Goal: Information Seeking & Learning: Learn about a topic

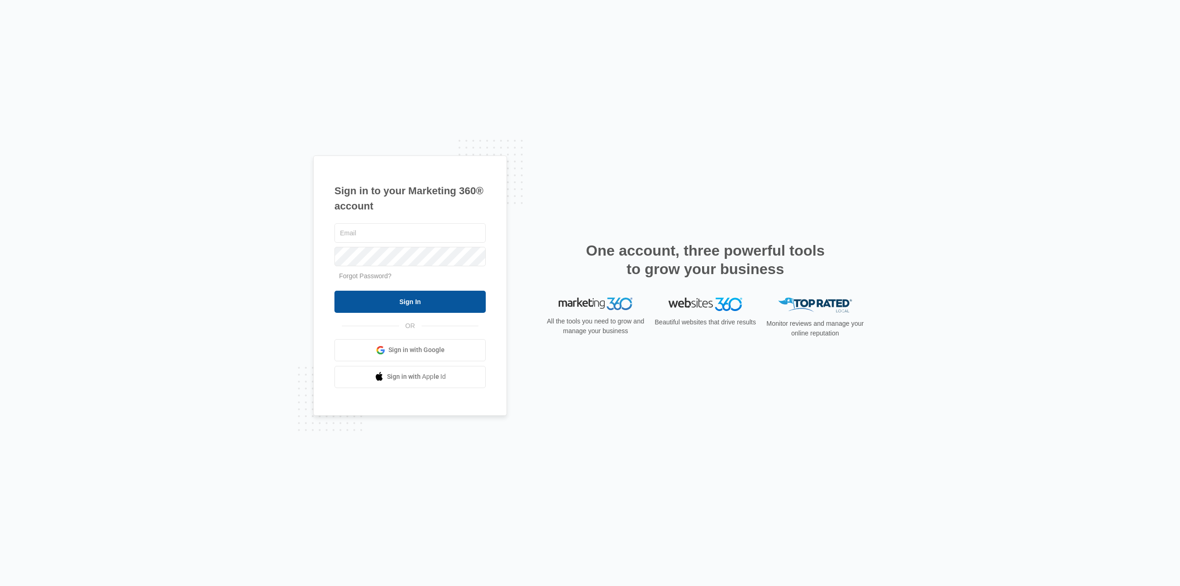
type input "[EMAIL_ADDRESS][DOMAIN_NAME]"
click at [430, 296] on input "Sign In" at bounding box center [410, 302] width 151 height 22
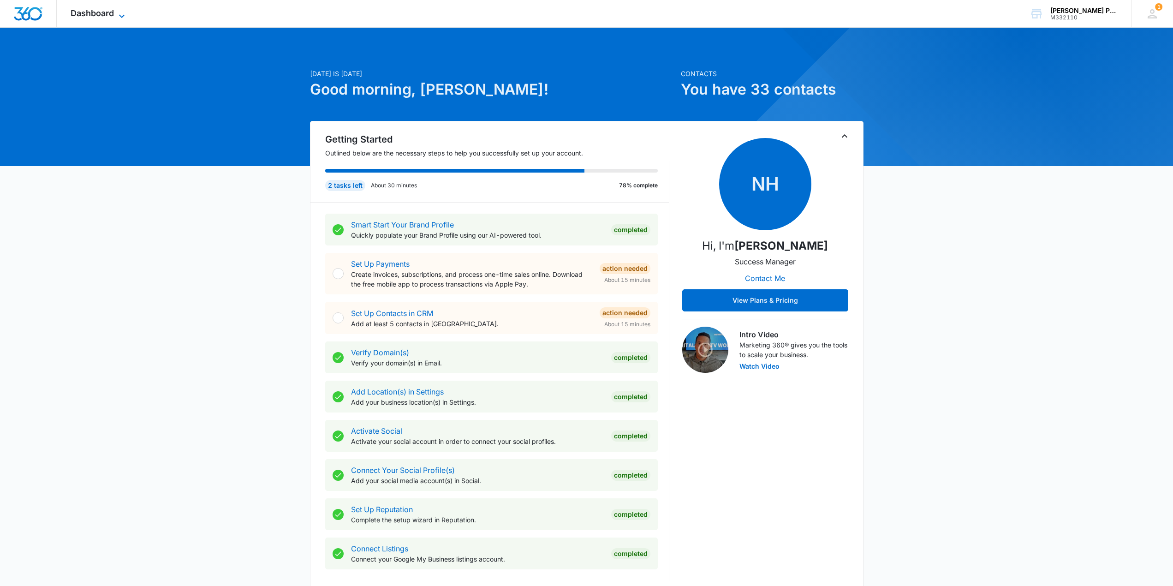
click at [77, 12] on span "Dashboard" at bounding box center [92, 13] width 43 height 10
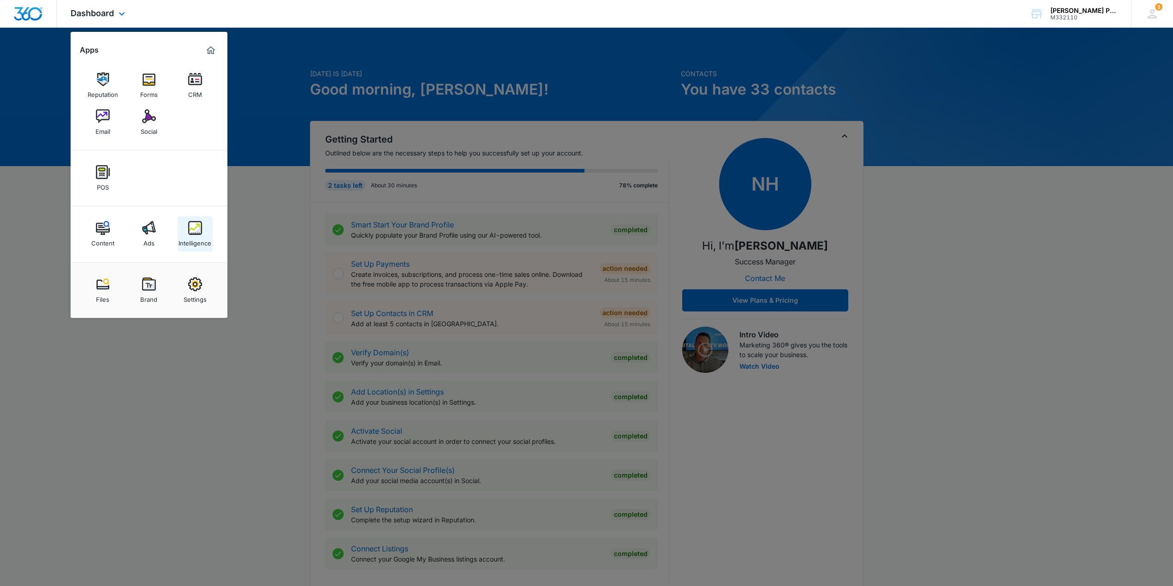
click at [197, 228] on img at bounding box center [195, 228] width 14 height 14
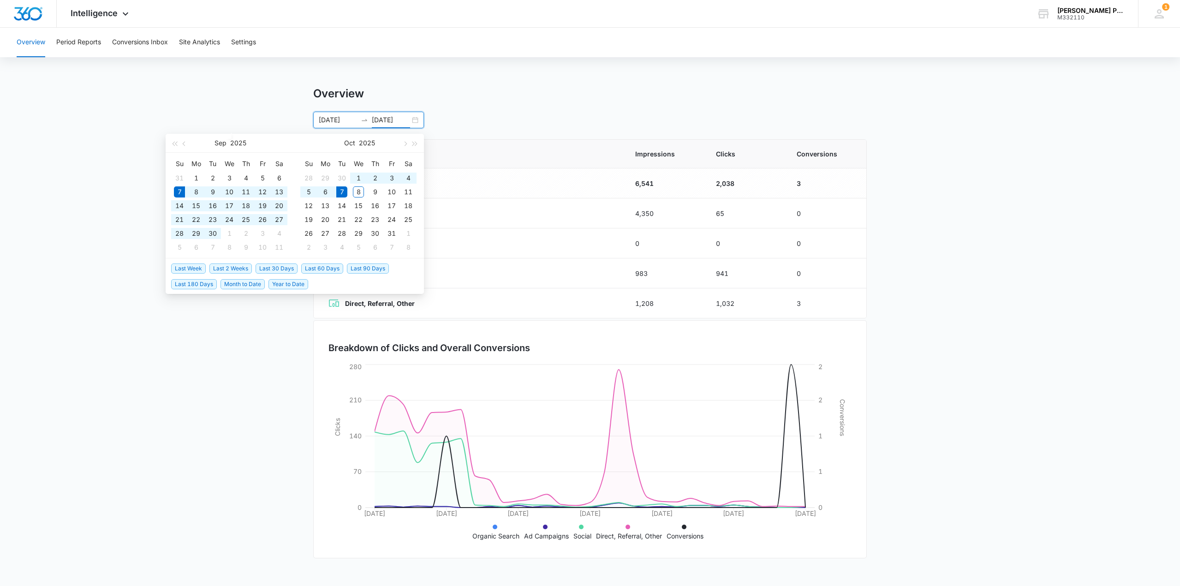
click at [379, 125] on input "10/07/2025" at bounding box center [391, 120] width 38 height 10
click at [186, 139] on button "button" at bounding box center [184, 143] width 10 height 18
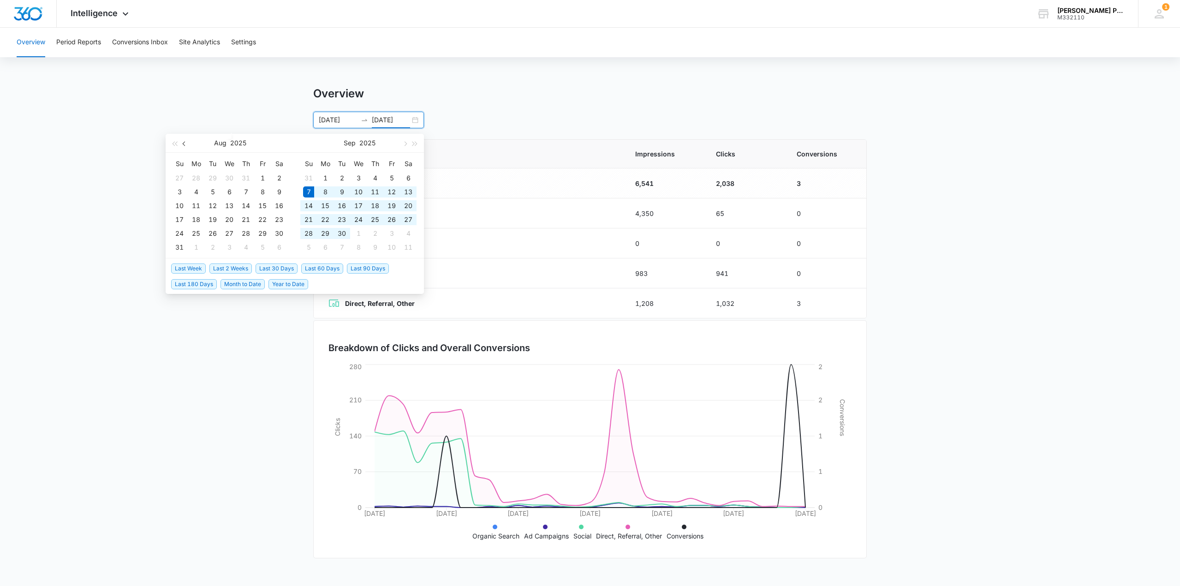
click at [186, 139] on button "button" at bounding box center [184, 143] width 10 height 18
type input "07/01/2025"
click at [218, 177] on div "1" at bounding box center [212, 178] width 11 height 11
click at [189, 144] on button "button" at bounding box center [184, 143] width 10 height 18
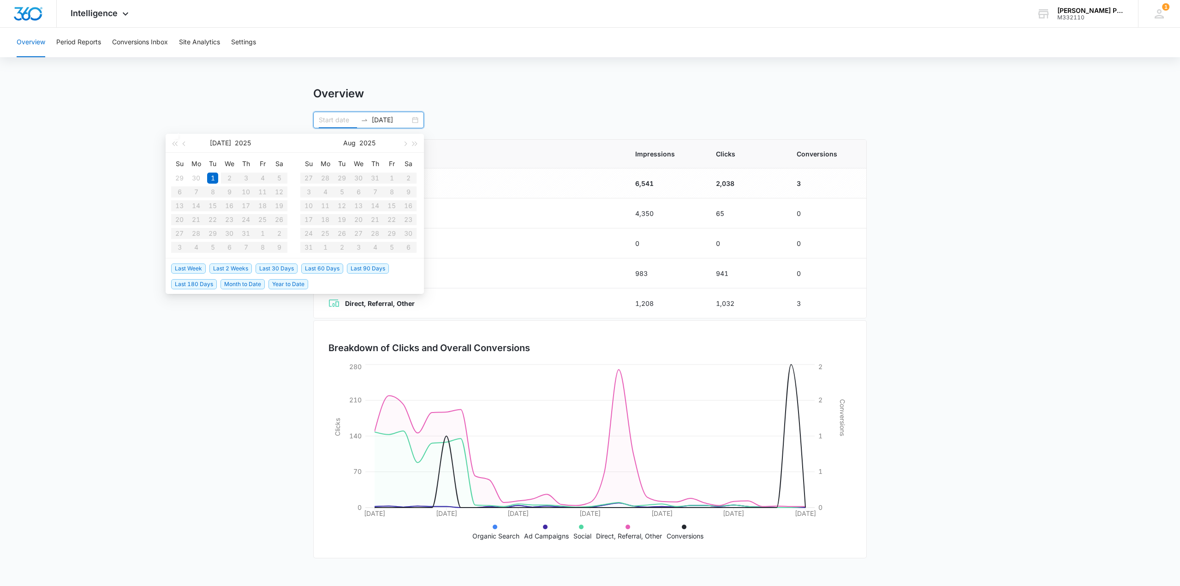
click at [334, 120] on input at bounding box center [338, 120] width 38 height 10
type input "06/30/2025"
click at [186, 143] on span "button" at bounding box center [185, 143] width 5 height 5
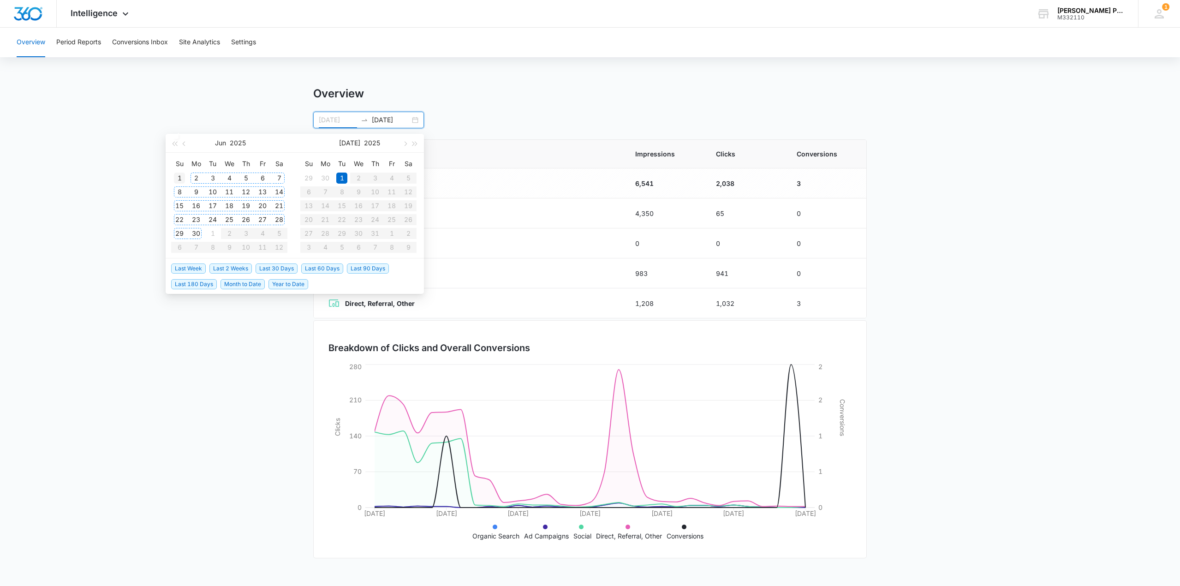
type input "06/01/2025"
click at [181, 178] on div "1" at bounding box center [179, 178] width 11 height 11
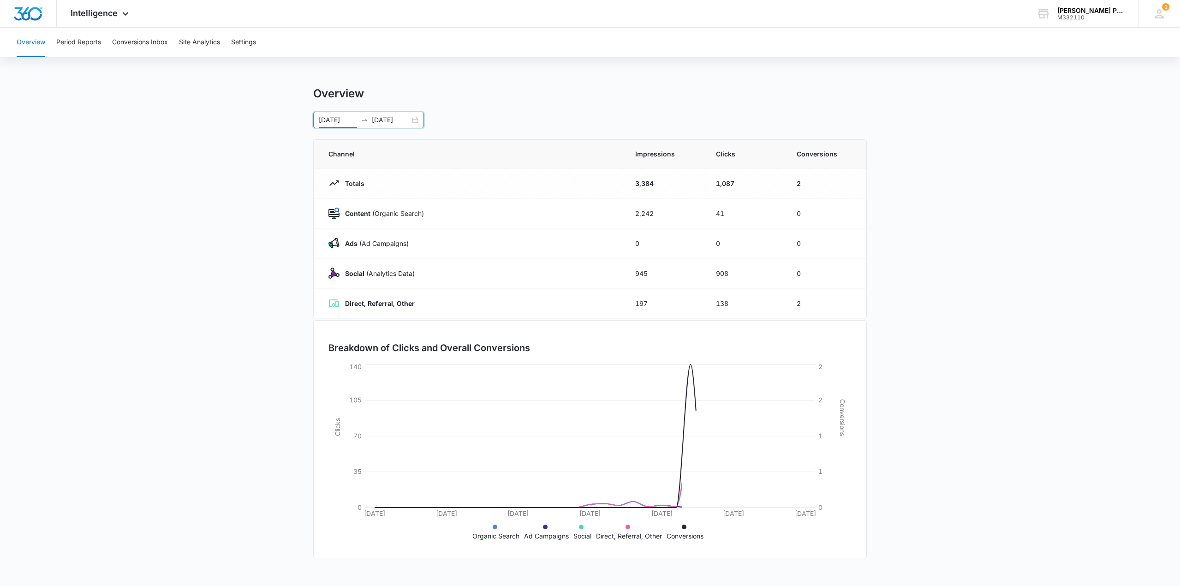
click at [415, 120] on div "06/01/2025 07/01/2025" at bounding box center [368, 120] width 111 height 17
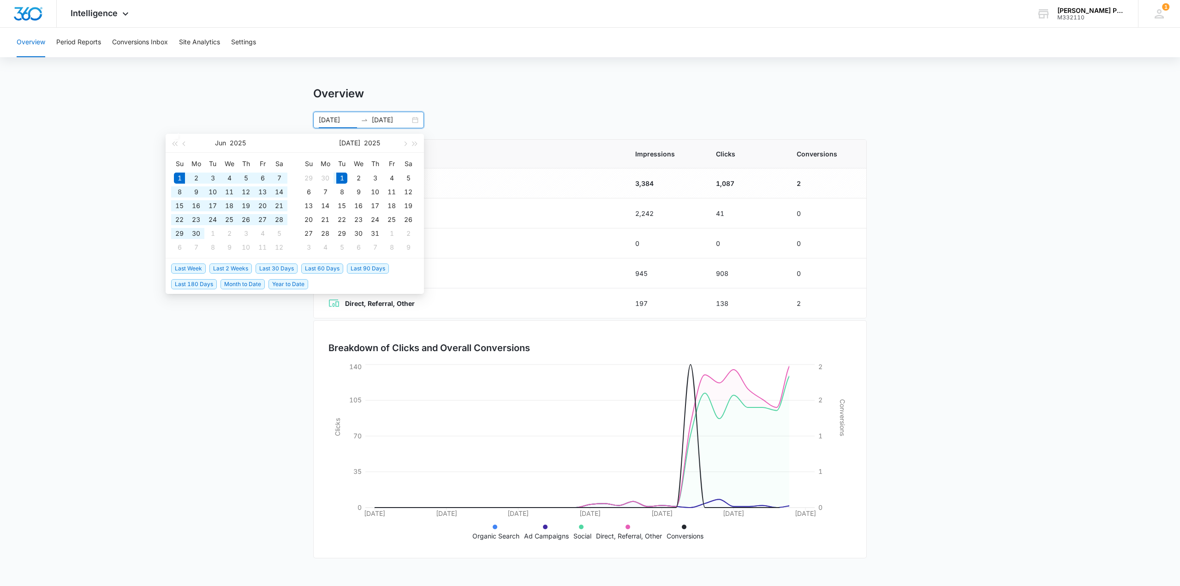
click at [394, 125] on div "06/01/2025 07/01/2025" at bounding box center [368, 120] width 111 height 17
click at [398, 120] on input "07/01/2025" at bounding box center [391, 120] width 38 height 10
click at [415, 144] on span "button" at bounding box center [415, 143] width 5 height 5
click at [188, 139] on button "button" at bounding box center [184, 143] width 10 height 18
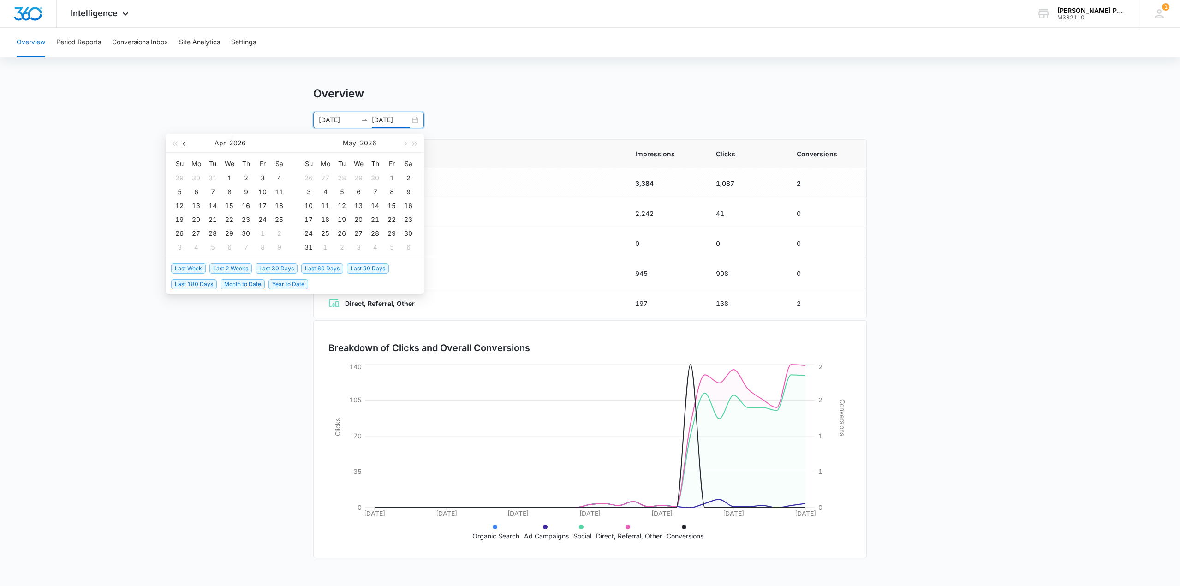
click at [188, 139] on button "button" at bounding box center [184, 143] width 10 height 18
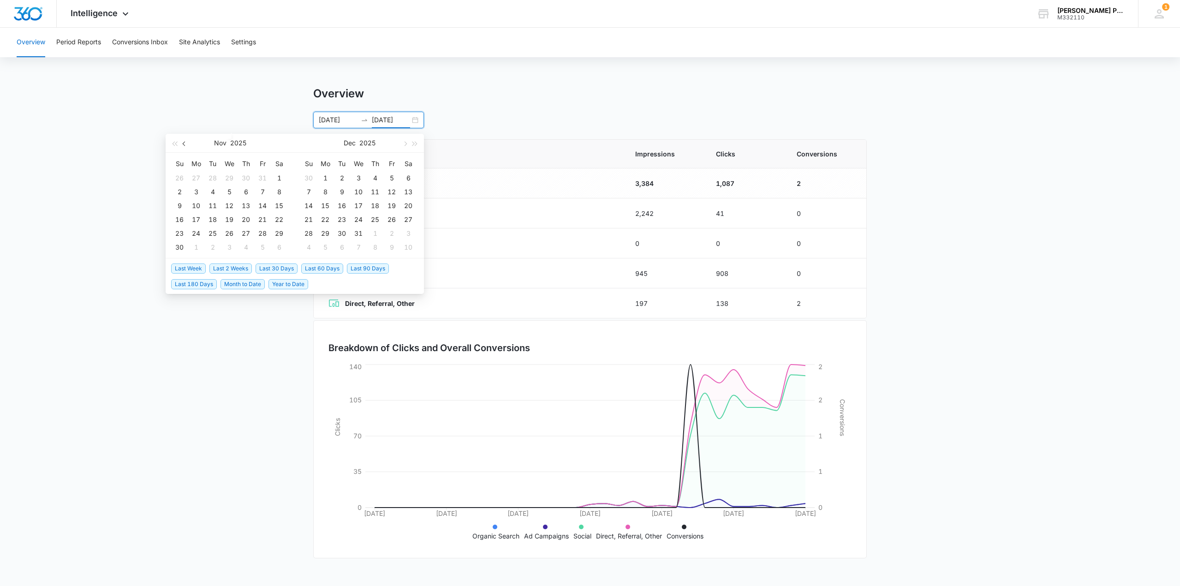
click at [188, 139] on button "button" at bounding box center [184, 143] width 10 height 18
type input "10/08/2025"
click at [236, 191] on td "8" at bounding box center [229, 192] width 17 height 14
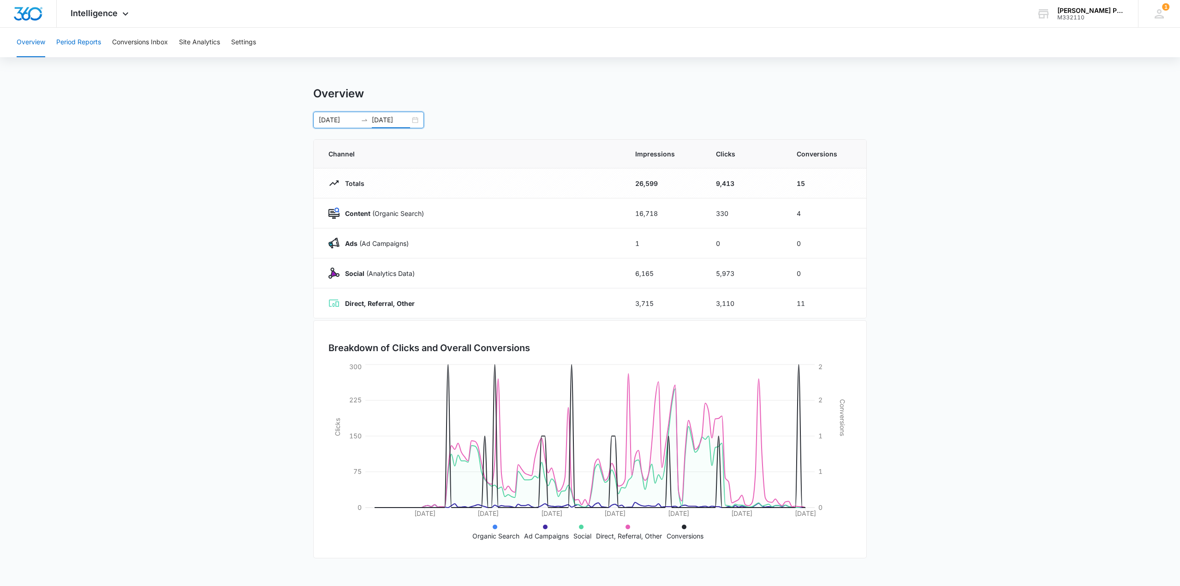
click at [68, 44] on button "Period Reports" at bounding box center [78, 43] width 45 height 30
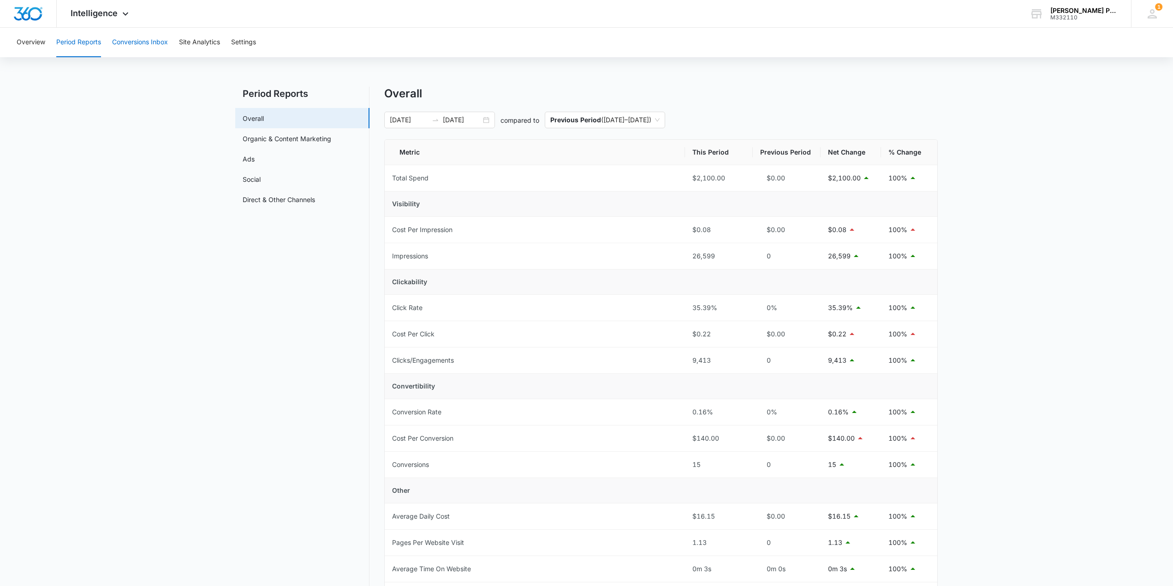
click at [136, 36] on button "Conversions Inbox" at bounding box center [140, 43] width 56 height 30
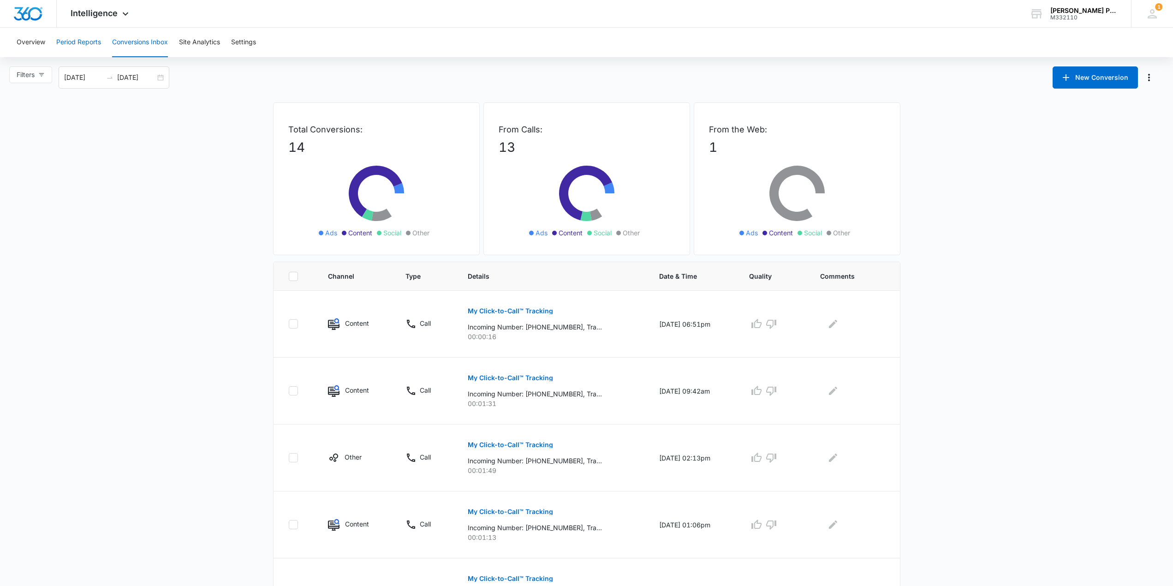
click at [86, 42] on button "Period Reports" at bounding box center [78, 43] width 45 height 30
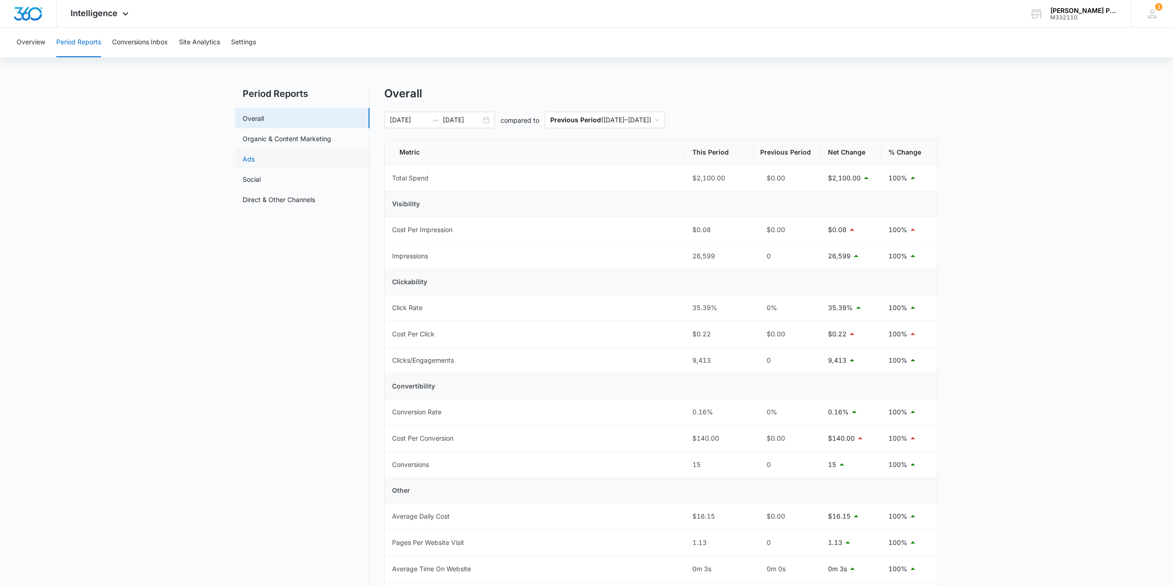
click at [250, 164] on link "Ads" at bounding box center [249, 159] width 12 height 10
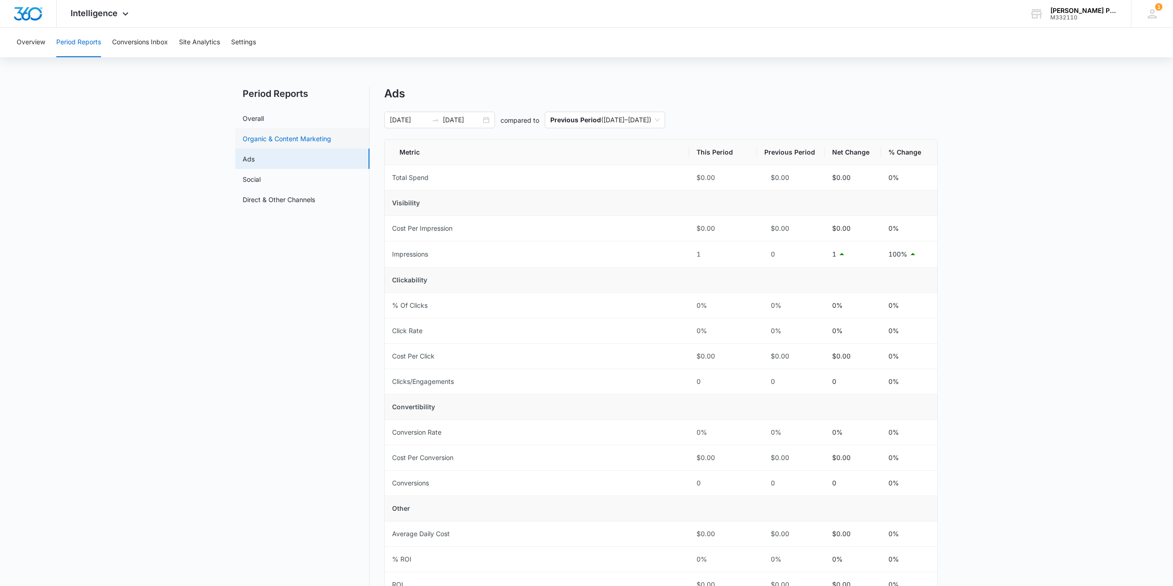
click at [274, 143] on link "Organic & Content Marketing" at bounding box center [287, 139] width 89 height 10
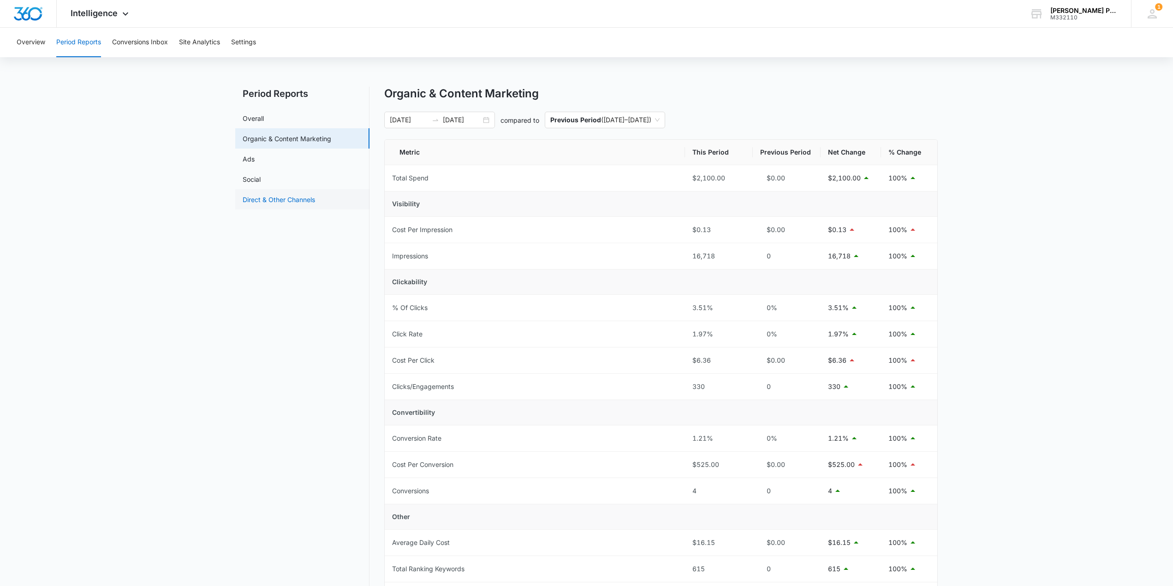
click at [279, 201] on link "Direct & Other Channels" at bounding box center [279, 200] width 72 height 10
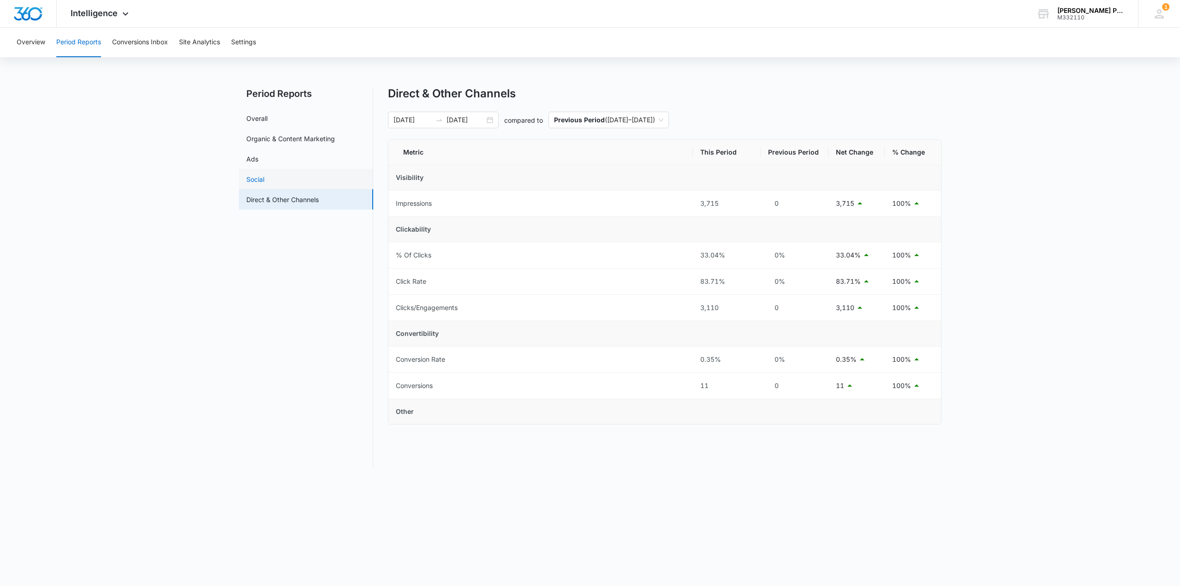
click at [264, 180] on link "Social" at bounding box center [255, 179] width 18 height 10
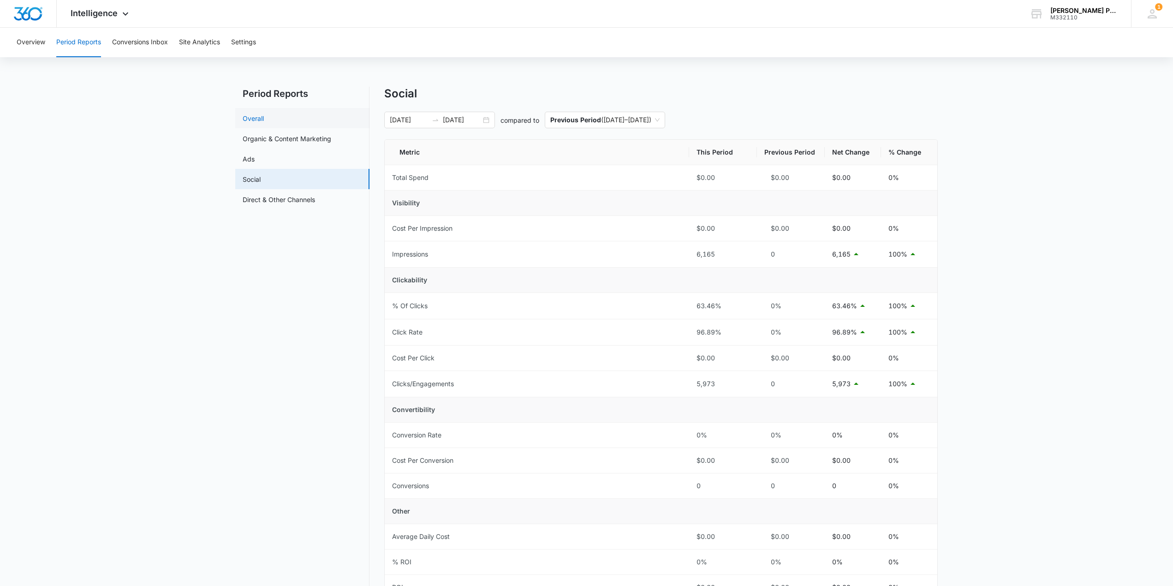
click at [264, 116] on link "Overall" at bounding box center [253, 119] width 21 height 10
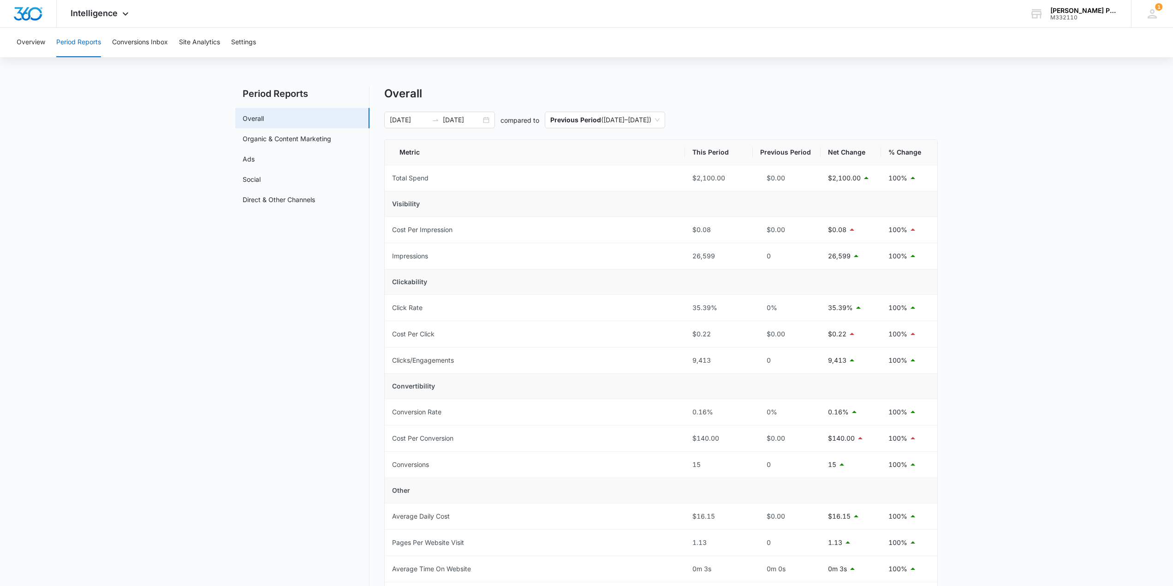
click at [15, 39] on div "Overview Period Reports Conversions Inbox Site Analytics Settings" at bounding box center [586, 43] width 1151 height 30
click at [24, 43] on button "Overview" at bounding box center [31, 43] width 29 height 30
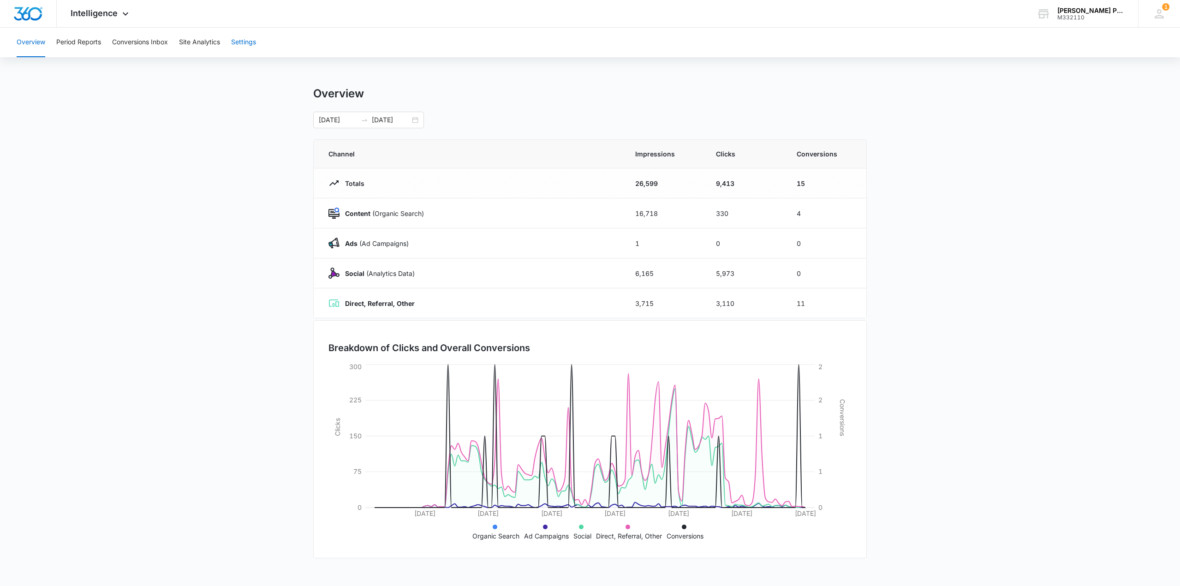
click at [256, 48] on button "Settings" at bounding box center [243, 43] width 25 height 30
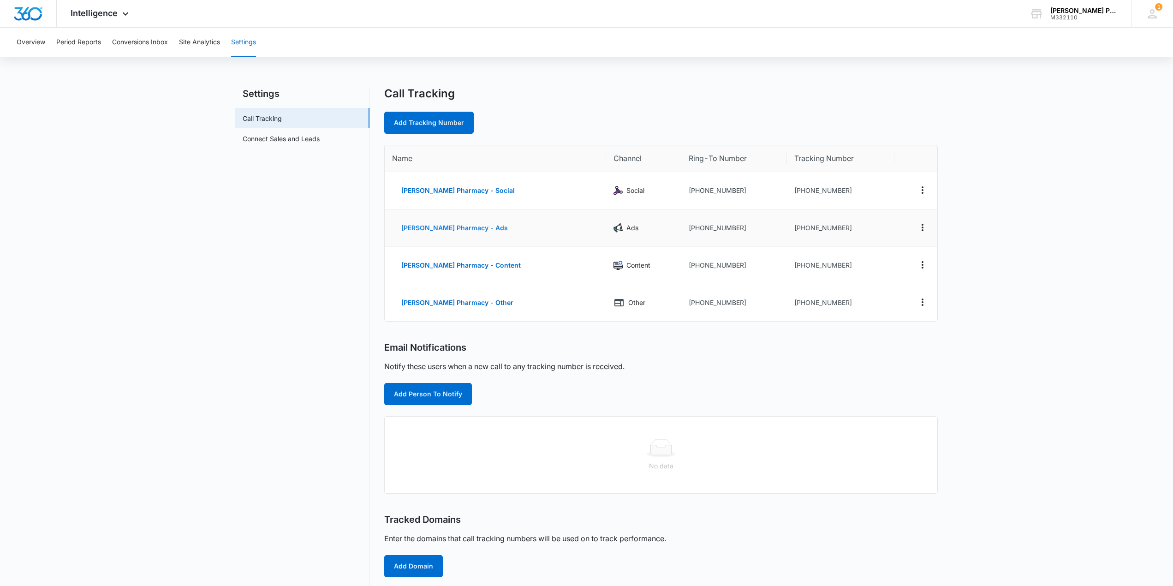
click at [436, 229] on button "La Botica Pharmacy - Ads" at bounding box center [454, 228] width 125 height 22
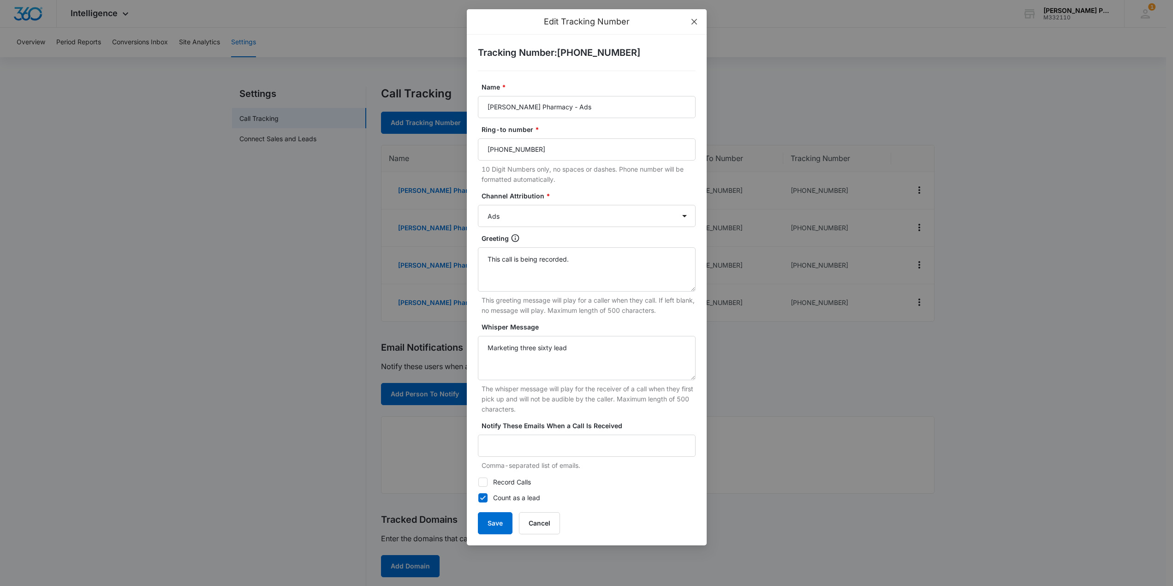
click at [696, 29] on span "Close" at bounding box center [694, 21] width 25 height 25
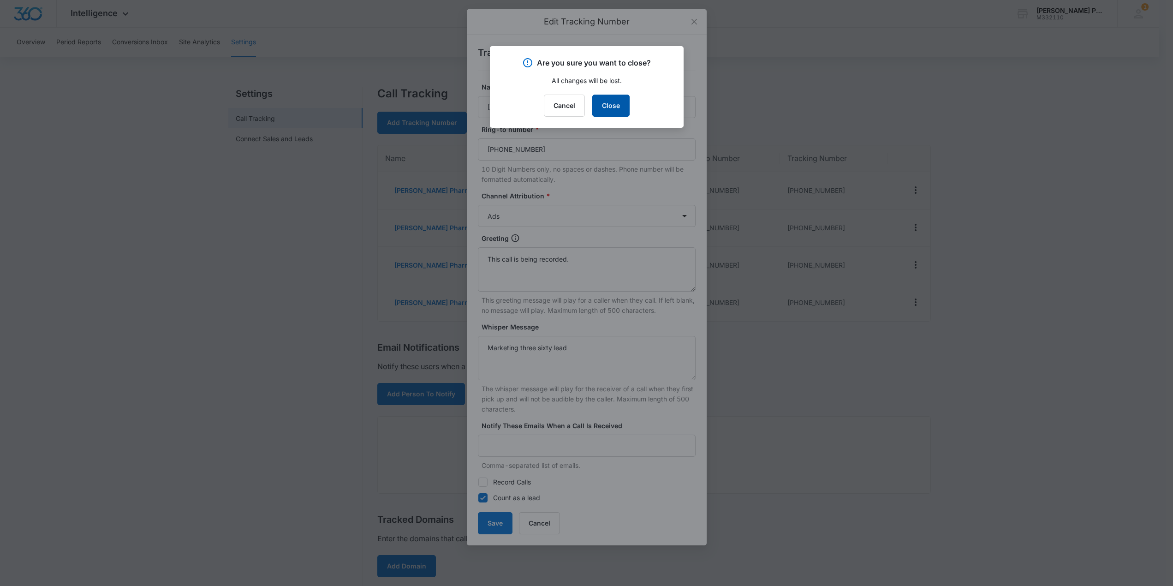
click at [598, 112] on button "Close" at bounding box center [610, 106] width 37 height 22
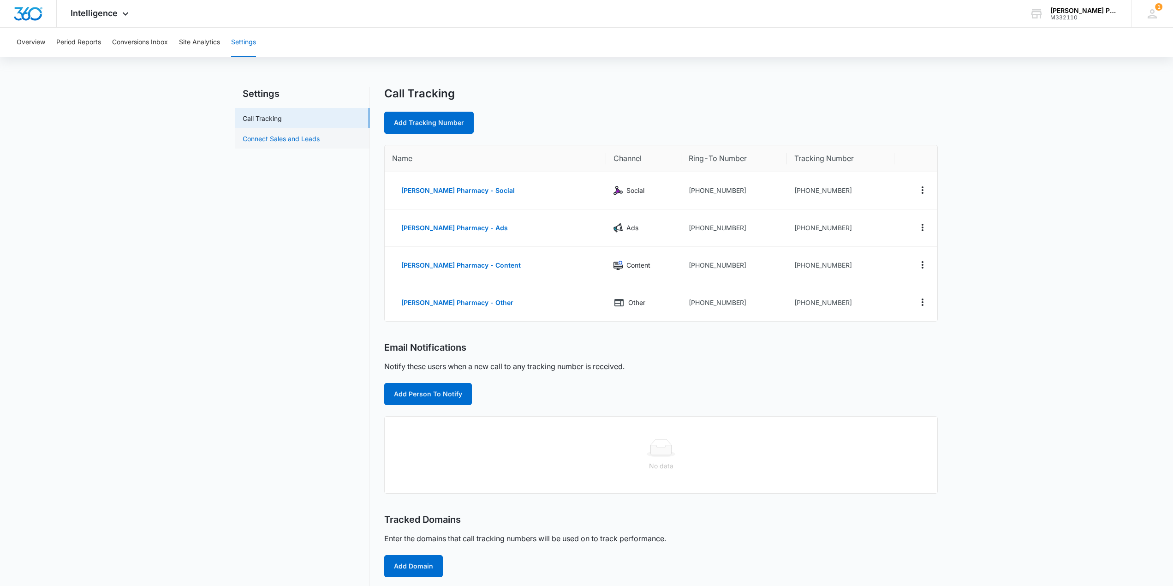
click at [289, 144] on link "Connect Sales and Leads" at bounding box center [281, 139] width 77 height 10
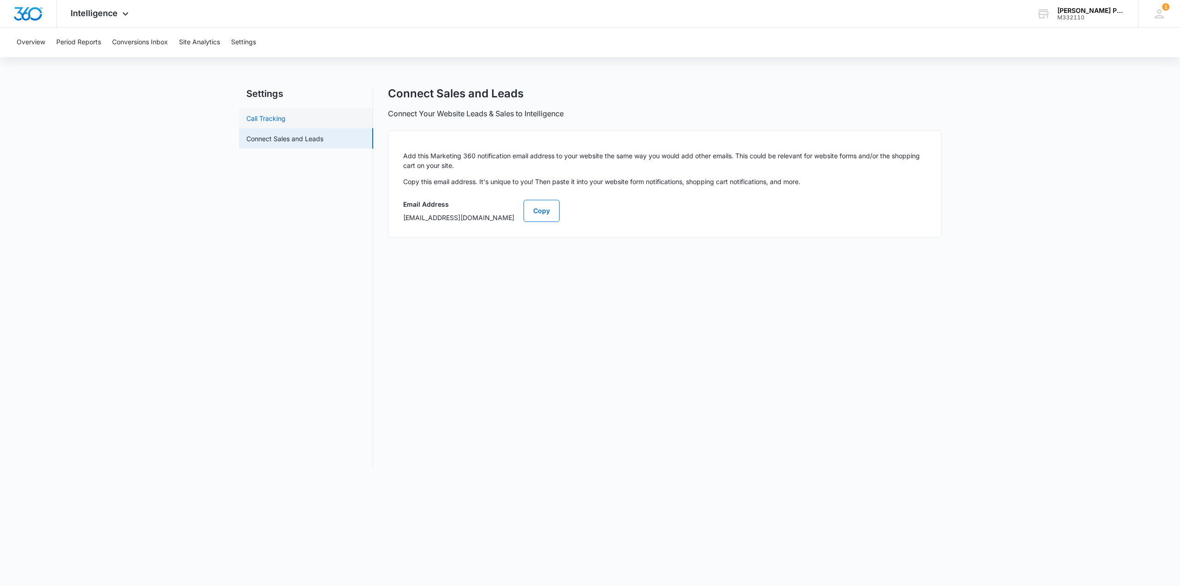
click at [286, 117] on link "Call Tracking" at bounding box center [265, 119] width 39 height 10
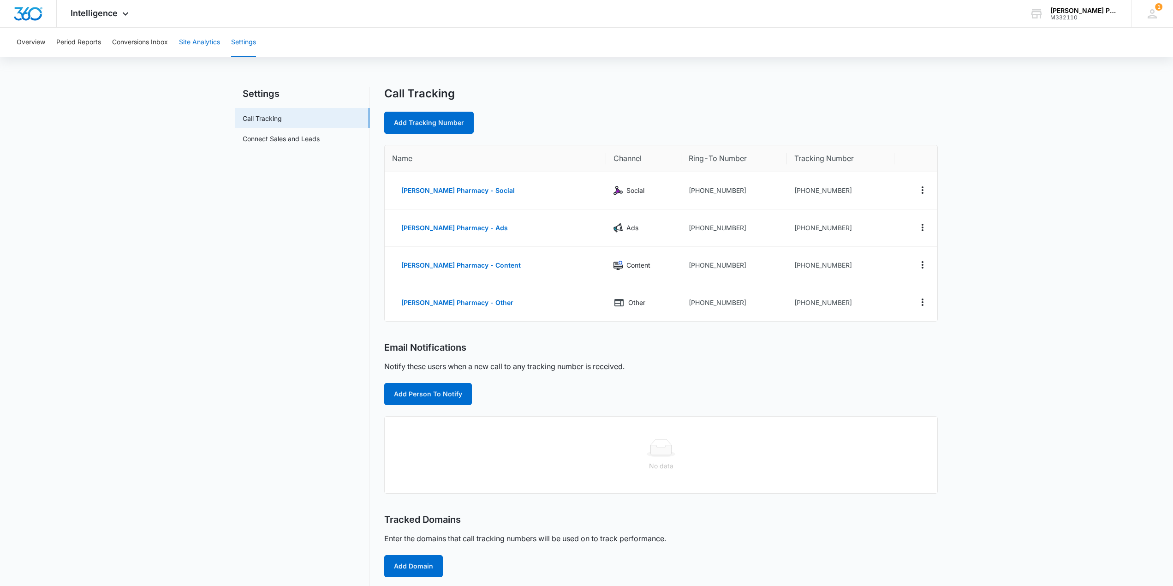
click at [191, 50] on button "Site Analytics" at bounding box center [199, 43] width 41 height 30
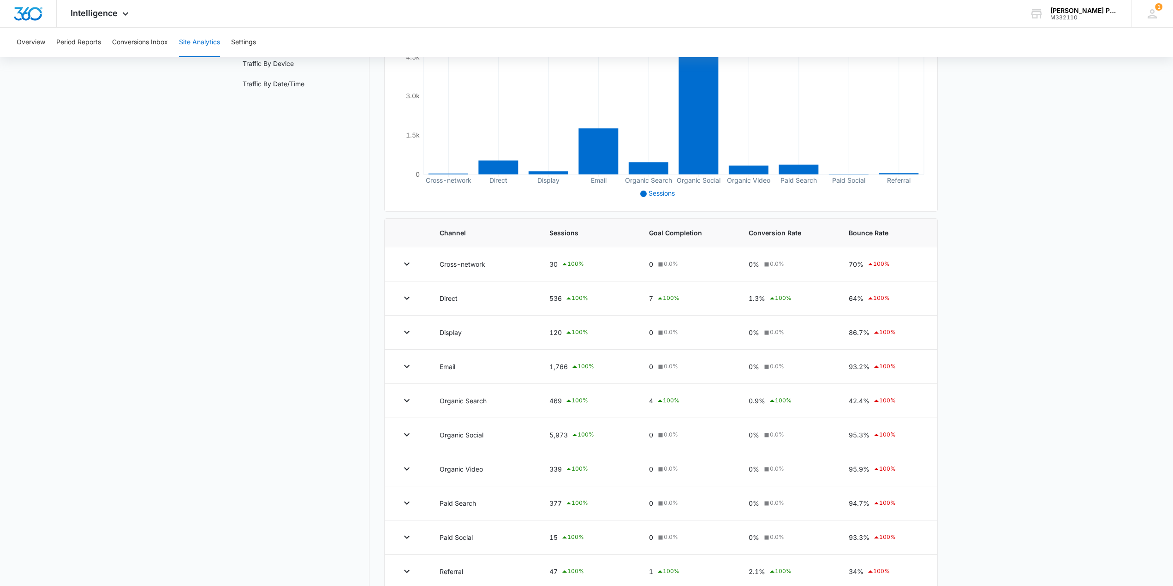
scroll to position [170, 0]
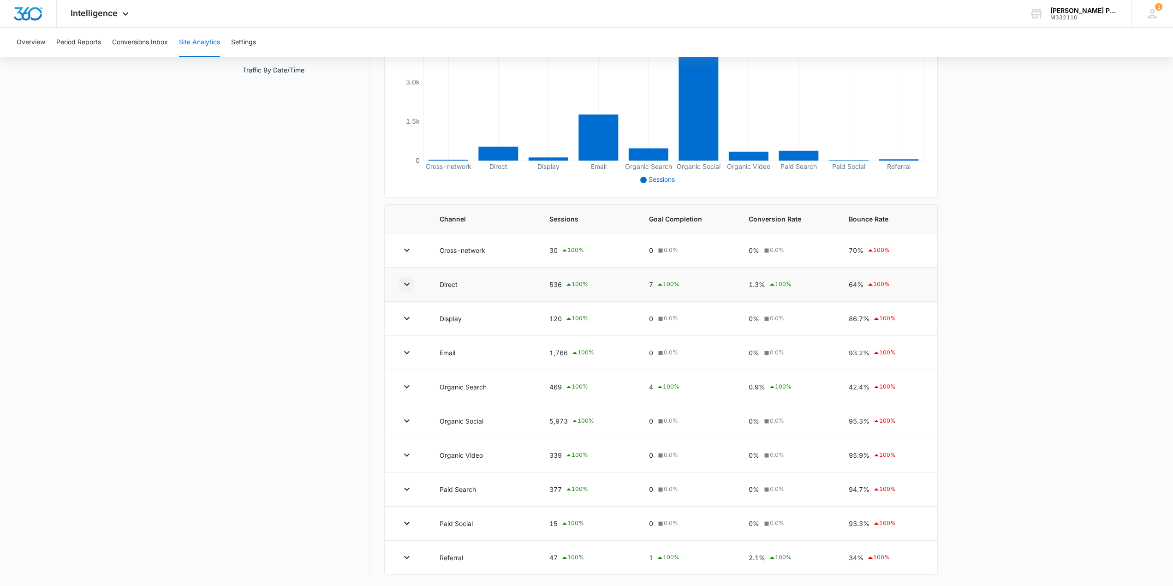
click at [409, 280] on icon "button" at bounding box center [406, 284] width 11 height 11
click at [413, 281] on button "button" at bounding box center [407, 284] width 15 height 15
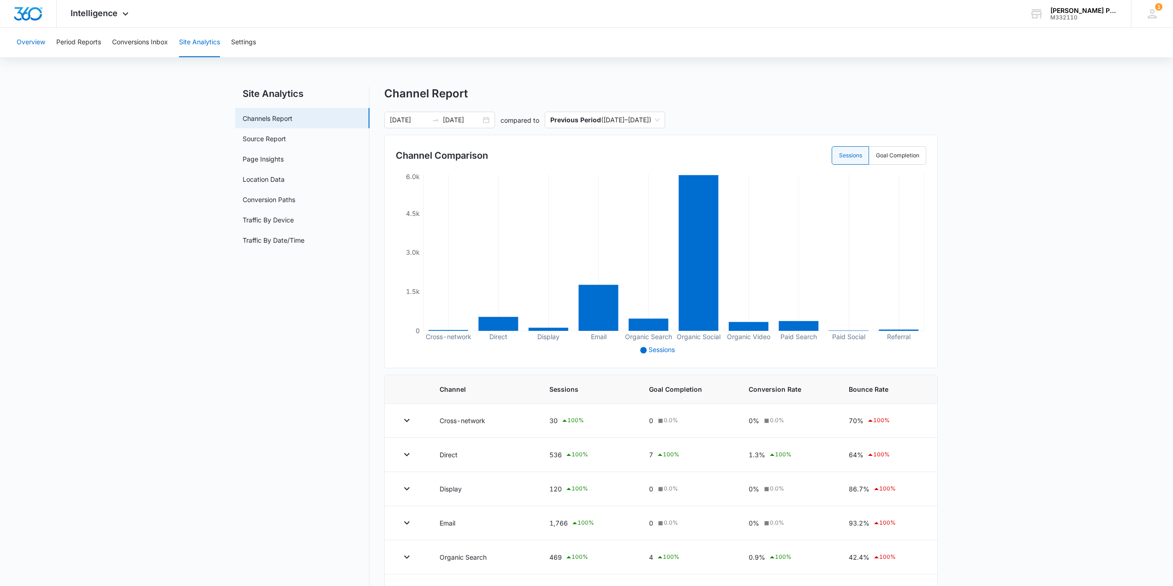
click at [24, 45] on button "Overview" at bounding box center [31, 43] width 29 height 30
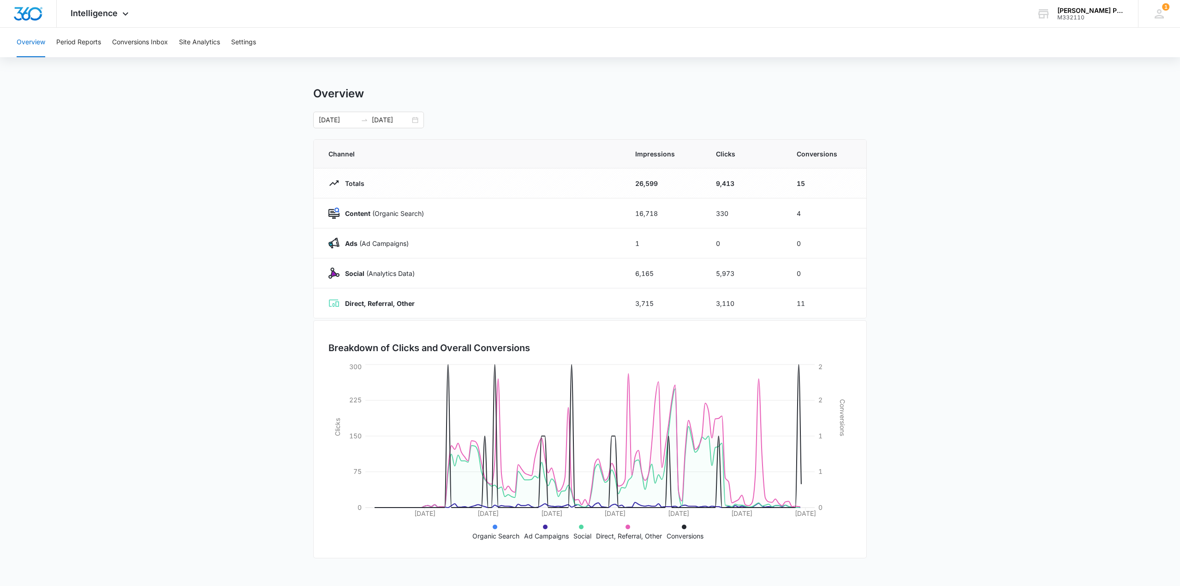
click at [943, 219] on main "Overview 06/01/2025 10/08/2025 Channel Impressions Clicks Conversions Totals 26…" at bounding box center [590, 329] width 1180 height 484
